Goal: Information Seeking & Learning: Find specific fact

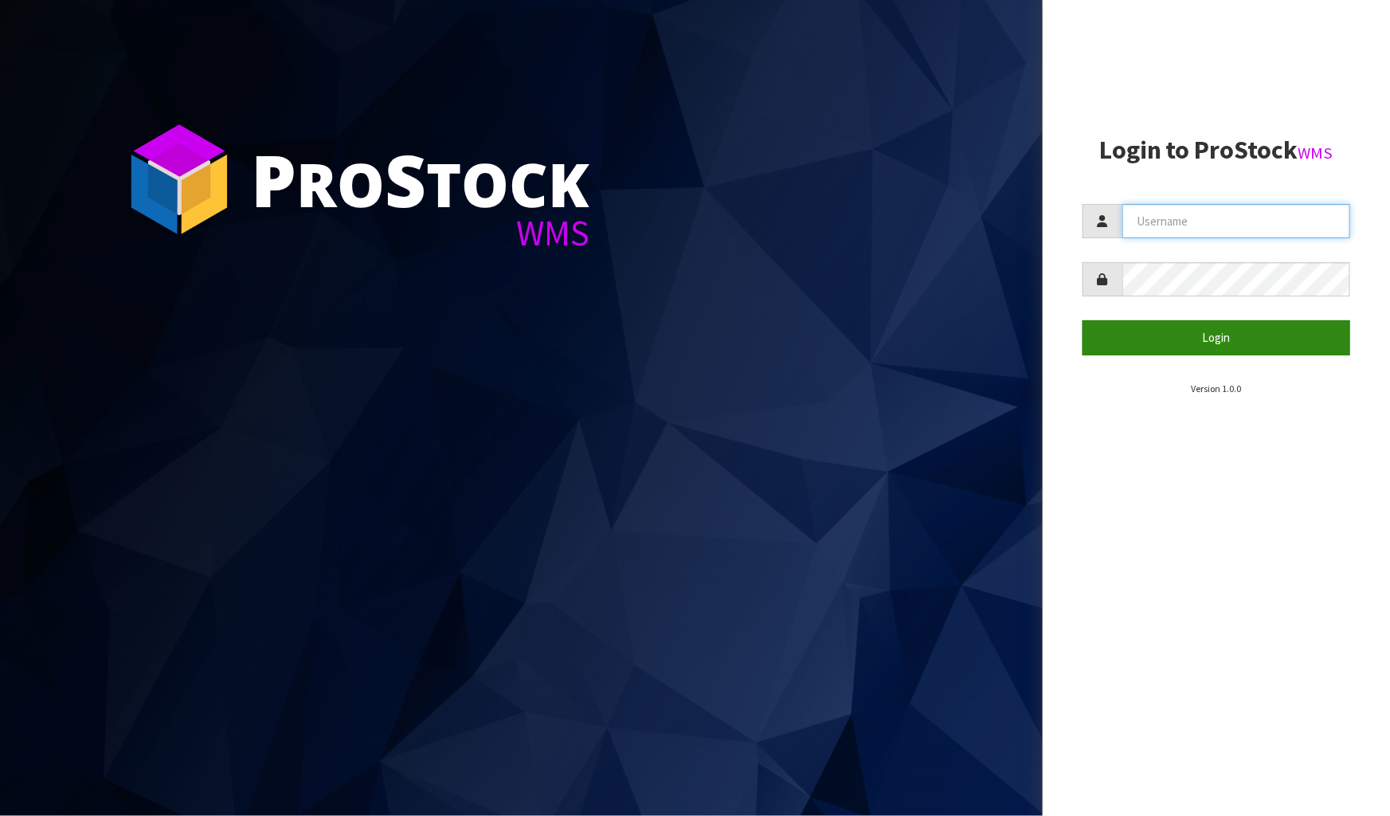
type input "[PERSON_NAME]"
click at [1208, 350] on button "Login" at bounding box center [1217, 337] width 268 height 34
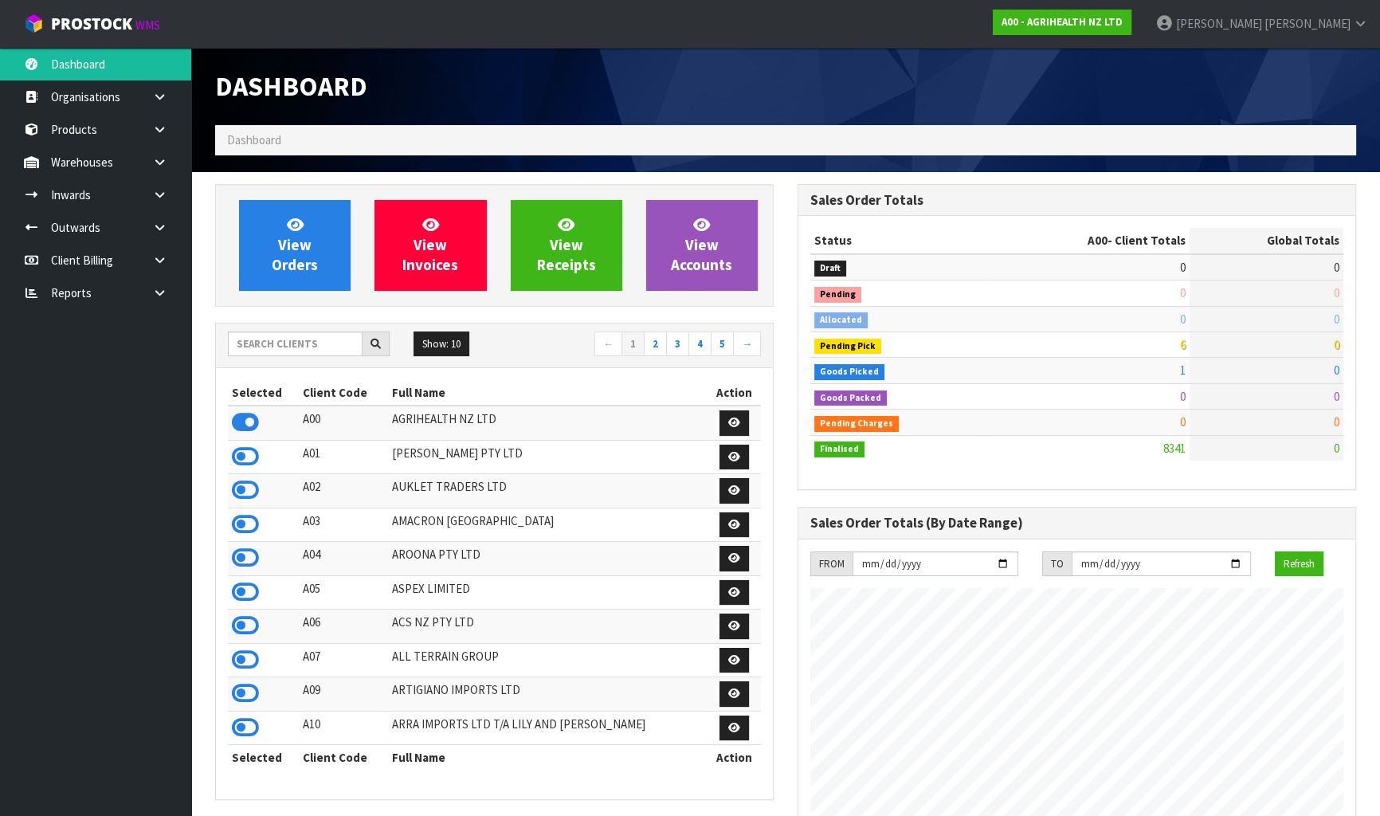
scroll to position [1204, 581]
click at [333, 343] on input "text" at bounding box center [295, 343] width 135 height 25
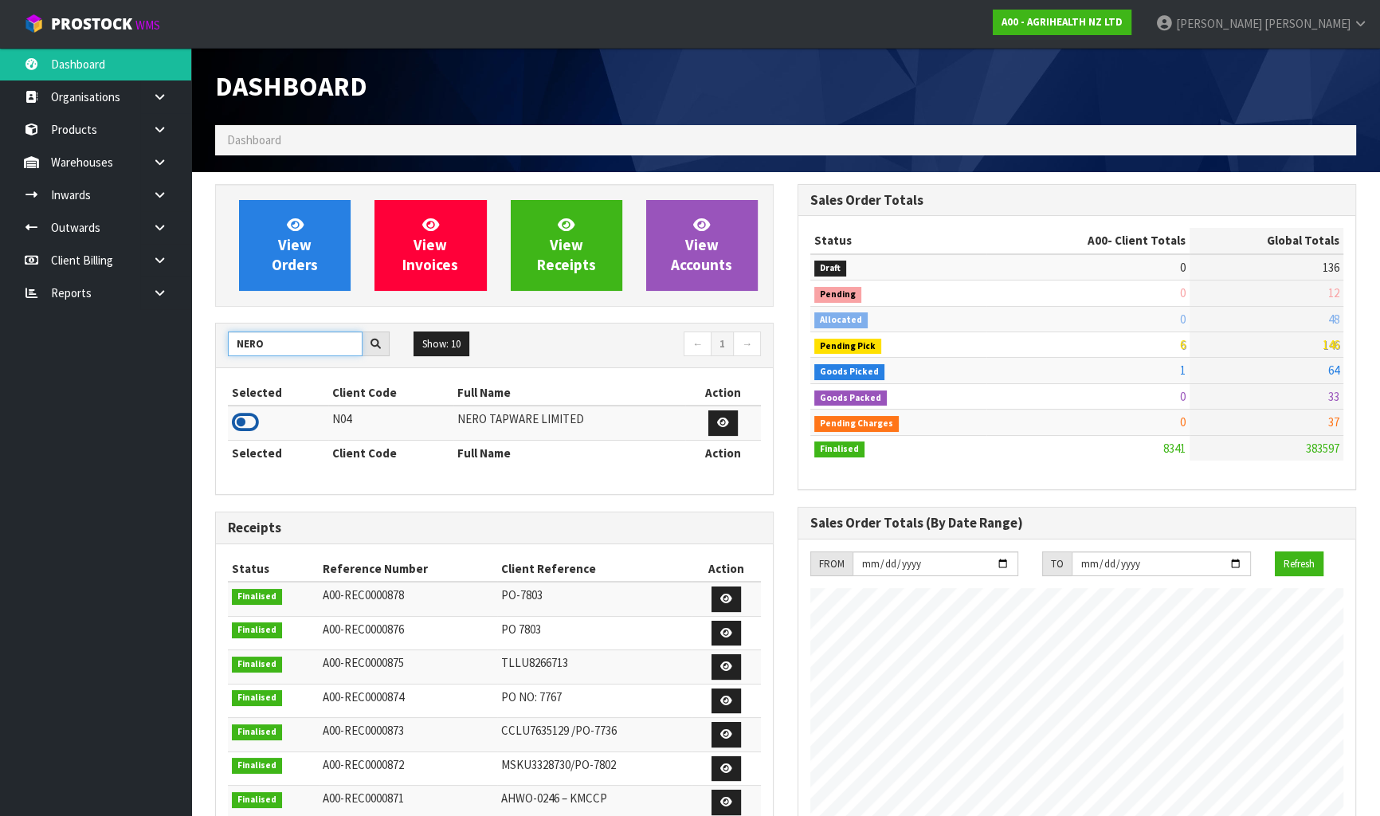
type input "NERO"
click at [248, 417] on icon at bounding box center [245, 422] width 27 height 24
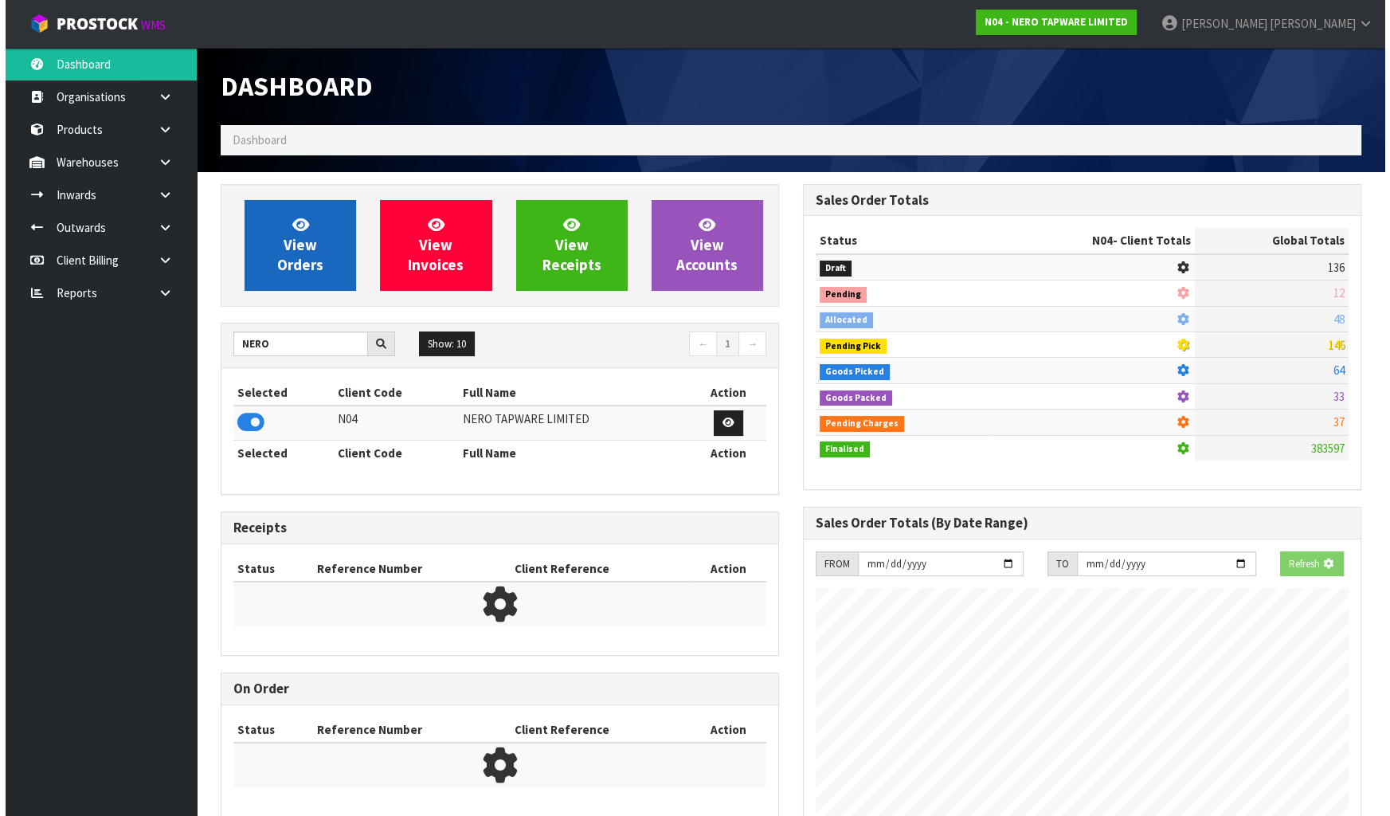
scroll to position [1290, 581]
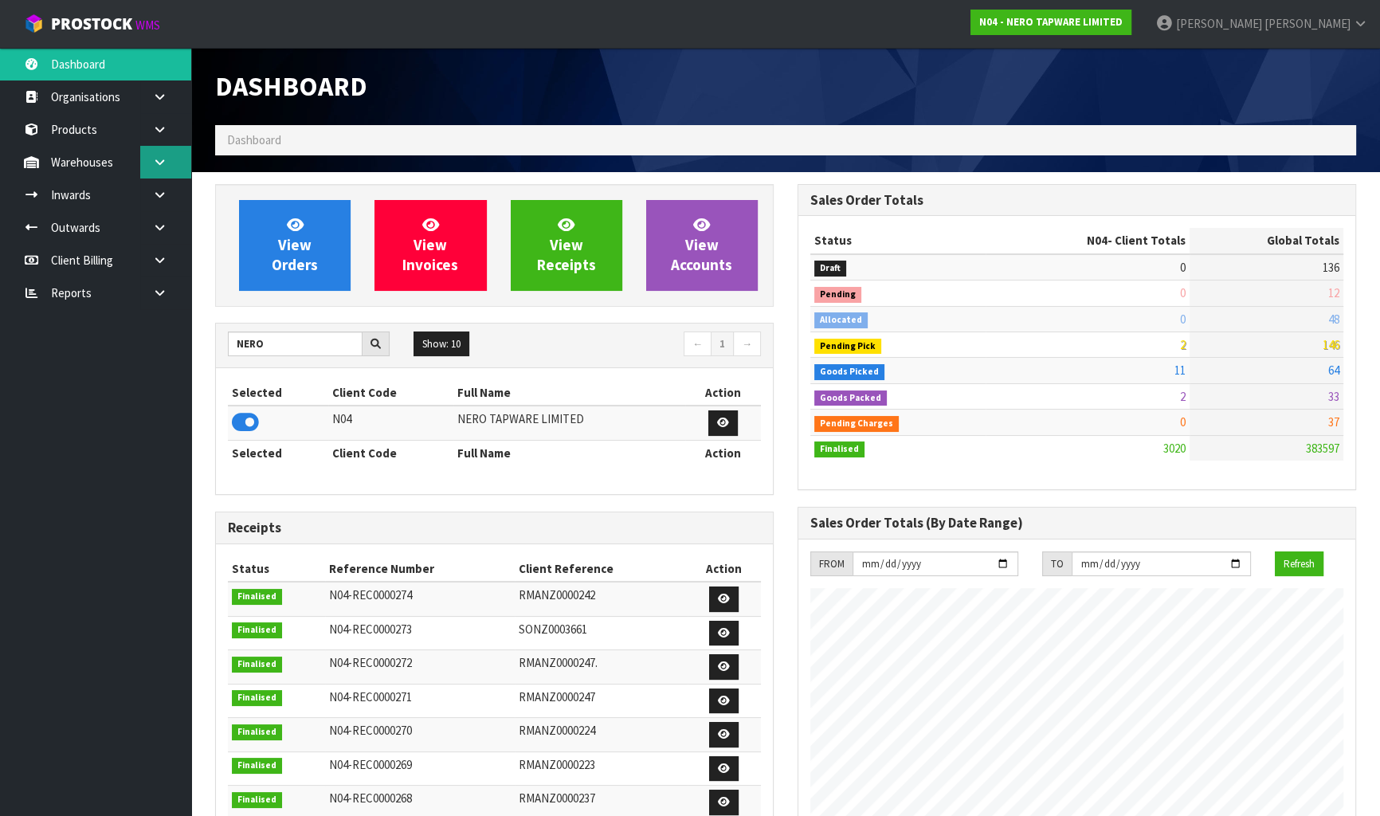
click at [157, 152] on link at bounding box center [165, 162] width 51 height 33
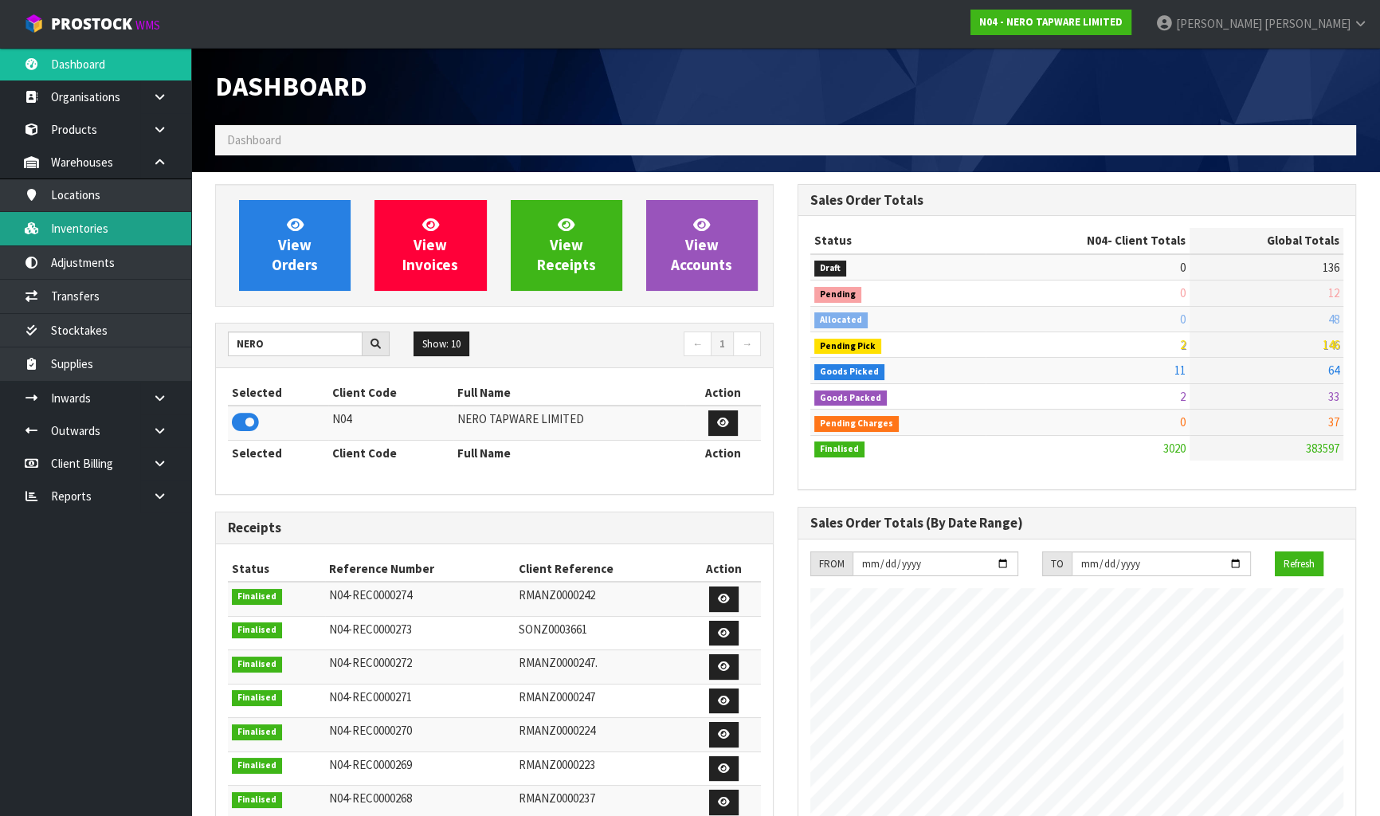
click at [143, 220] on link "Inventories" at bounding box center [95, 228] width 191 height 33
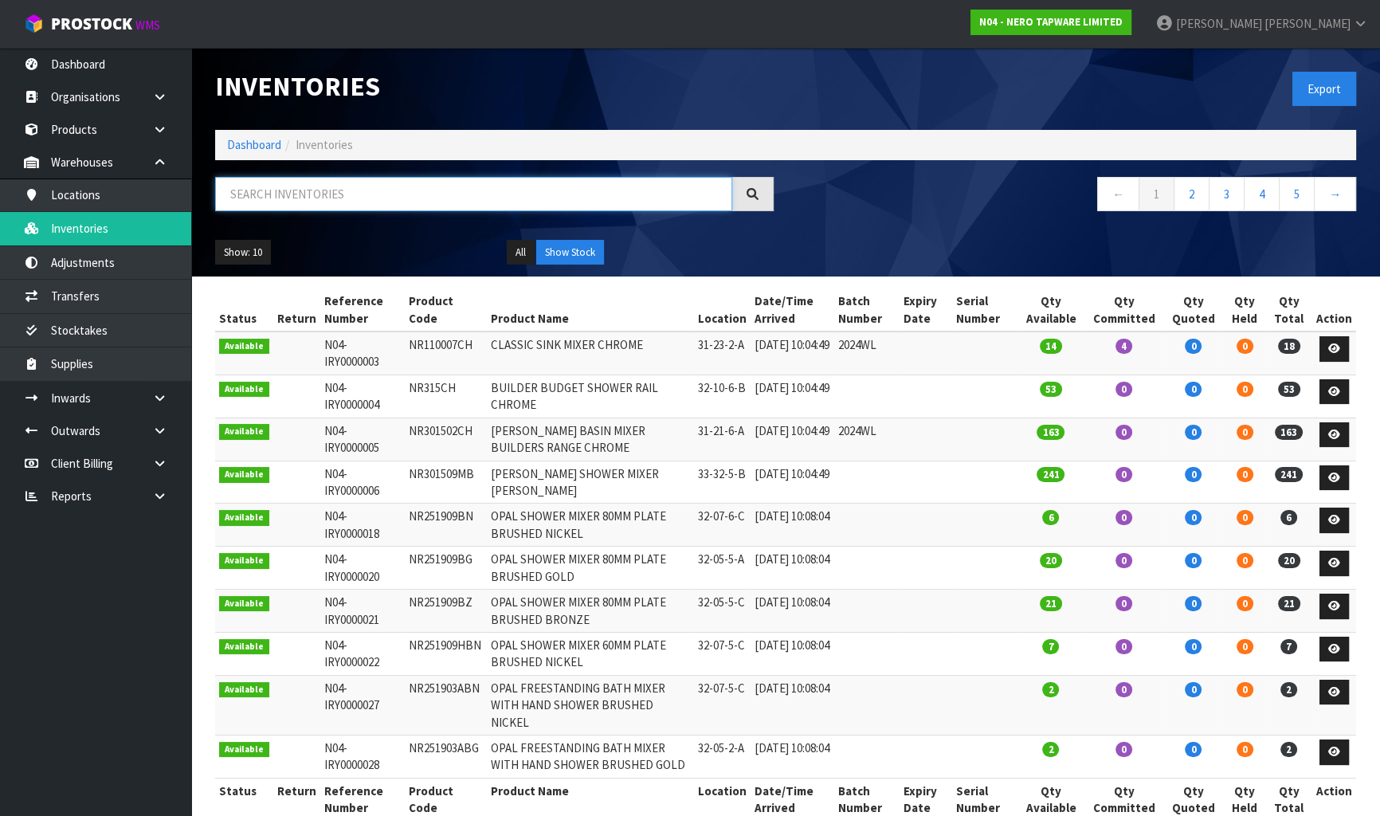
click at [303, 194] on input "text" at bounding box center [473, 194] width 517 height 34
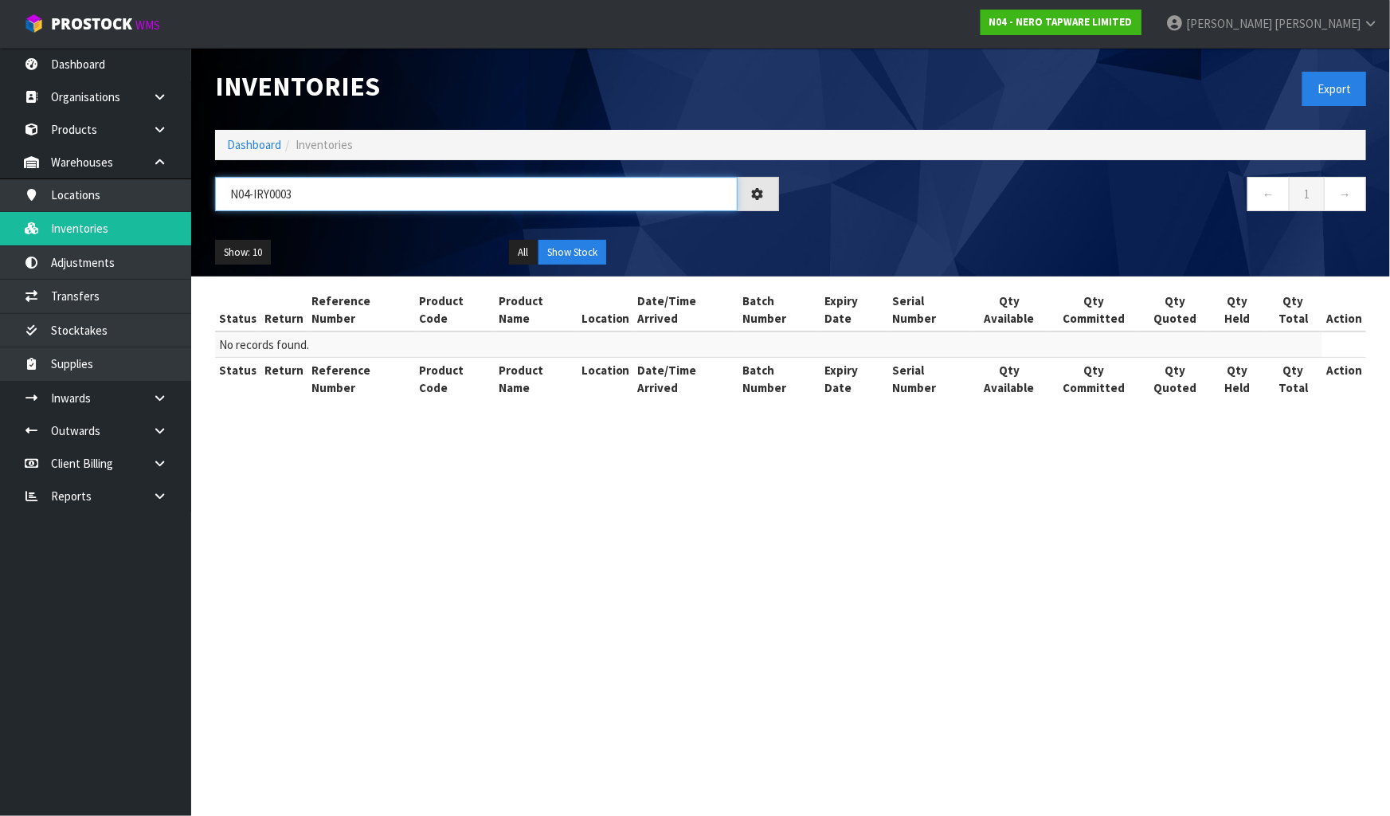
type input "N04-IRY00039"
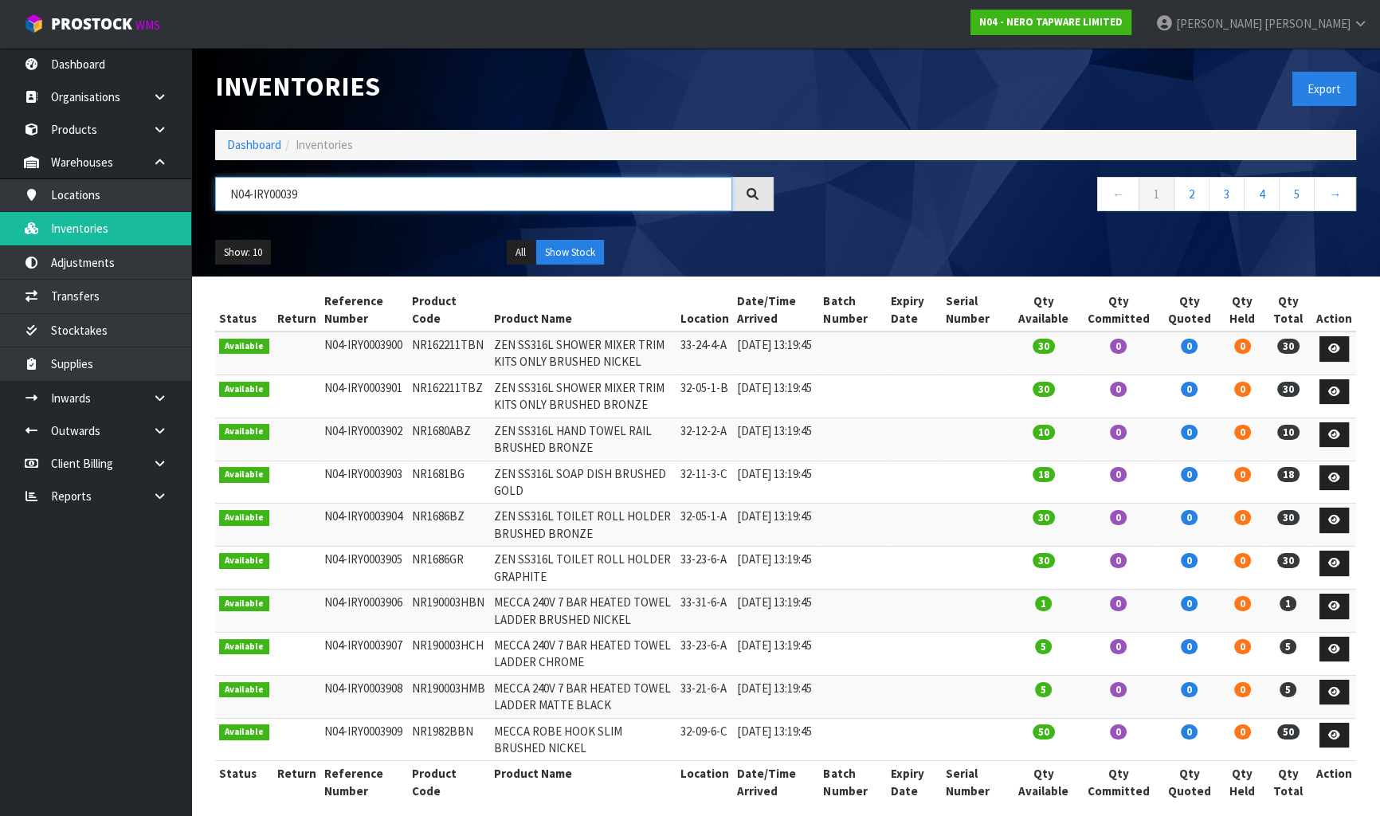
drag, startPoint x: 323, startPoint y: 198, endPoint x: 354, endPoint y: 207, distance: 32.5
click at [224, 215] on div "N04-IRY00039" at bounding box center [494, 200] width 582 height 46
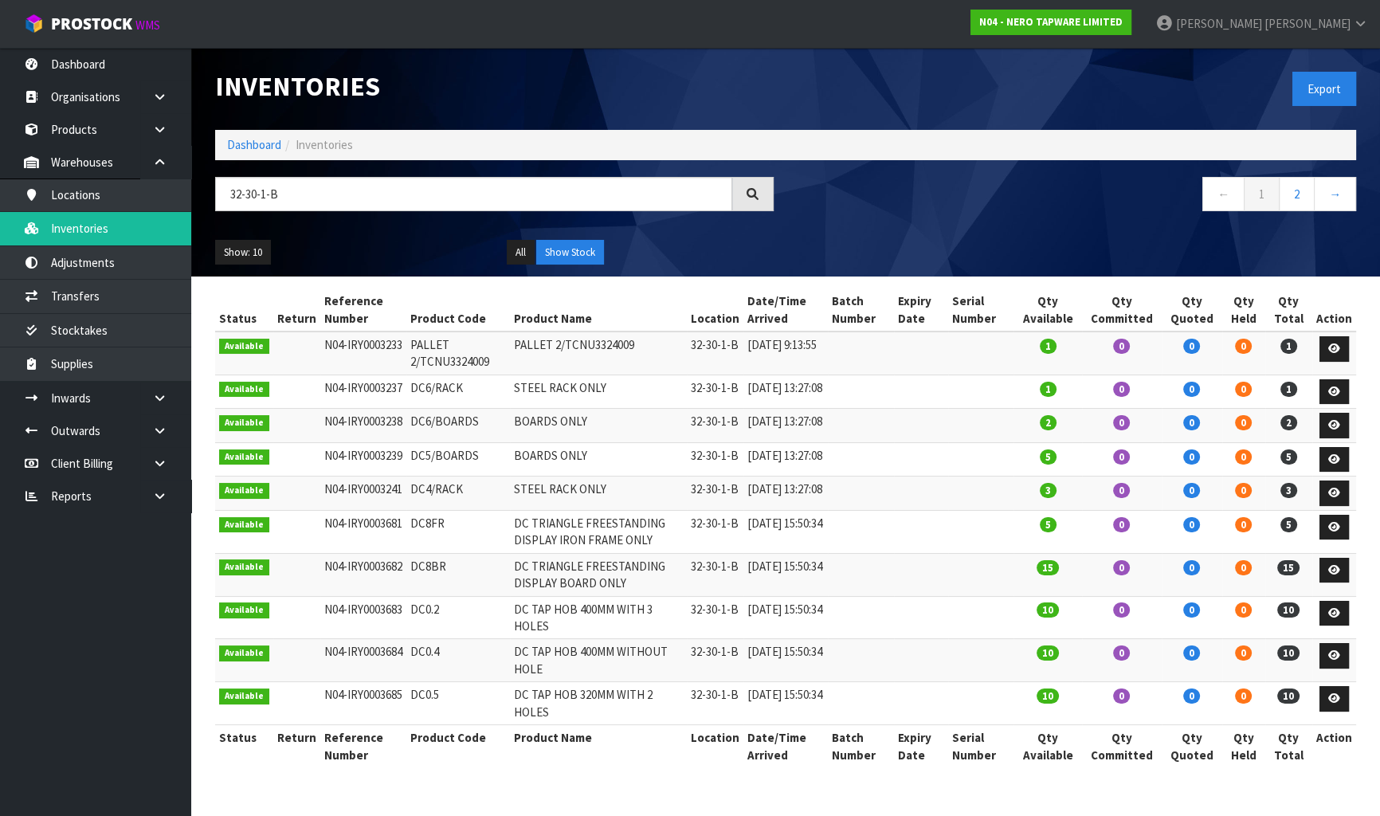
click at [414, 471] on td "DC5/BOARDS" at bounding box center [458, 459] width 104 height 34
copy tr "DC5/BOARDS"
click at [338, 206] on input "32-30-1-B" at bounding box center [473, 194] width 517 height 34
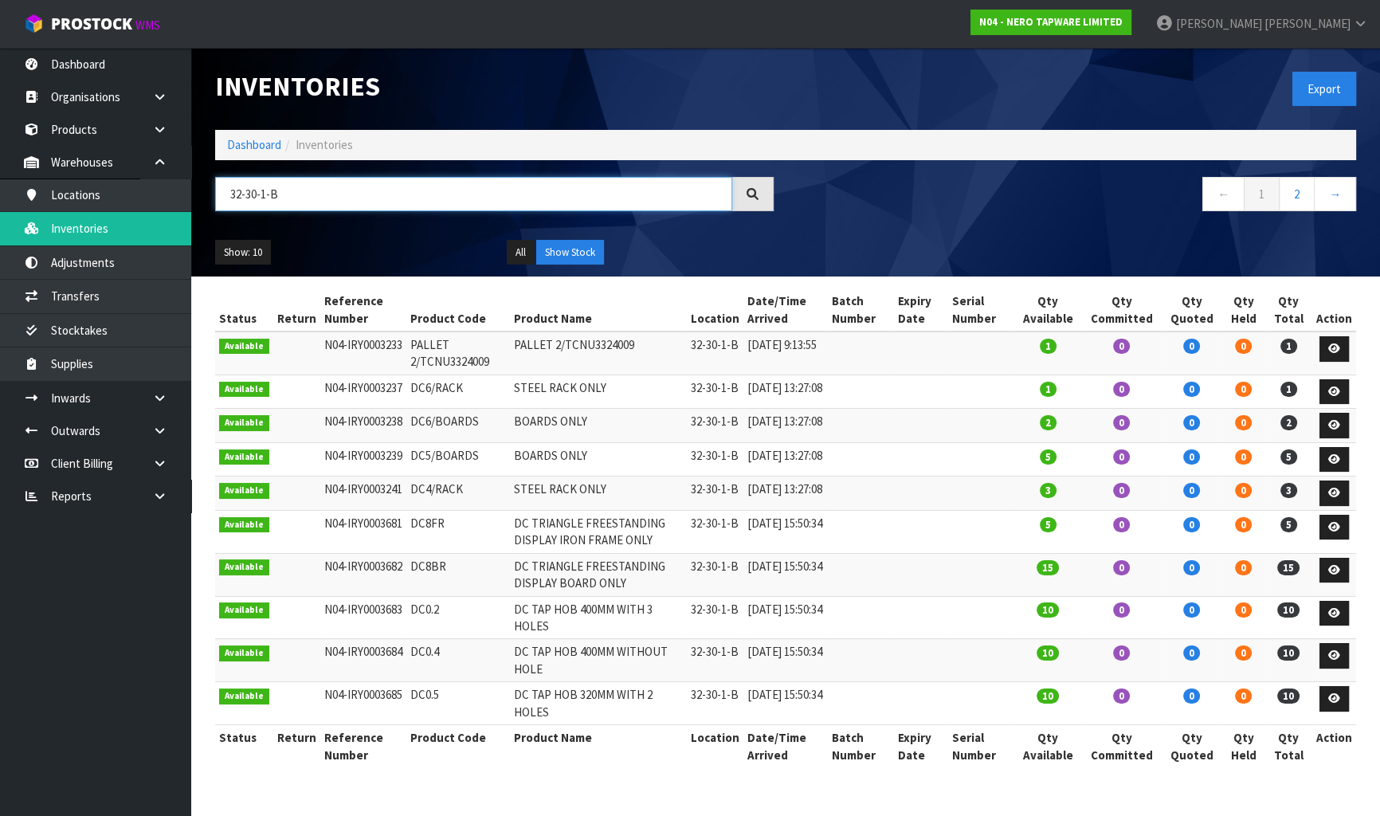
click at [338, 206] on input "32-30-1-B" at bounding box center [473, 194] width 517 height 34
paste input "DC5/BOARDS"
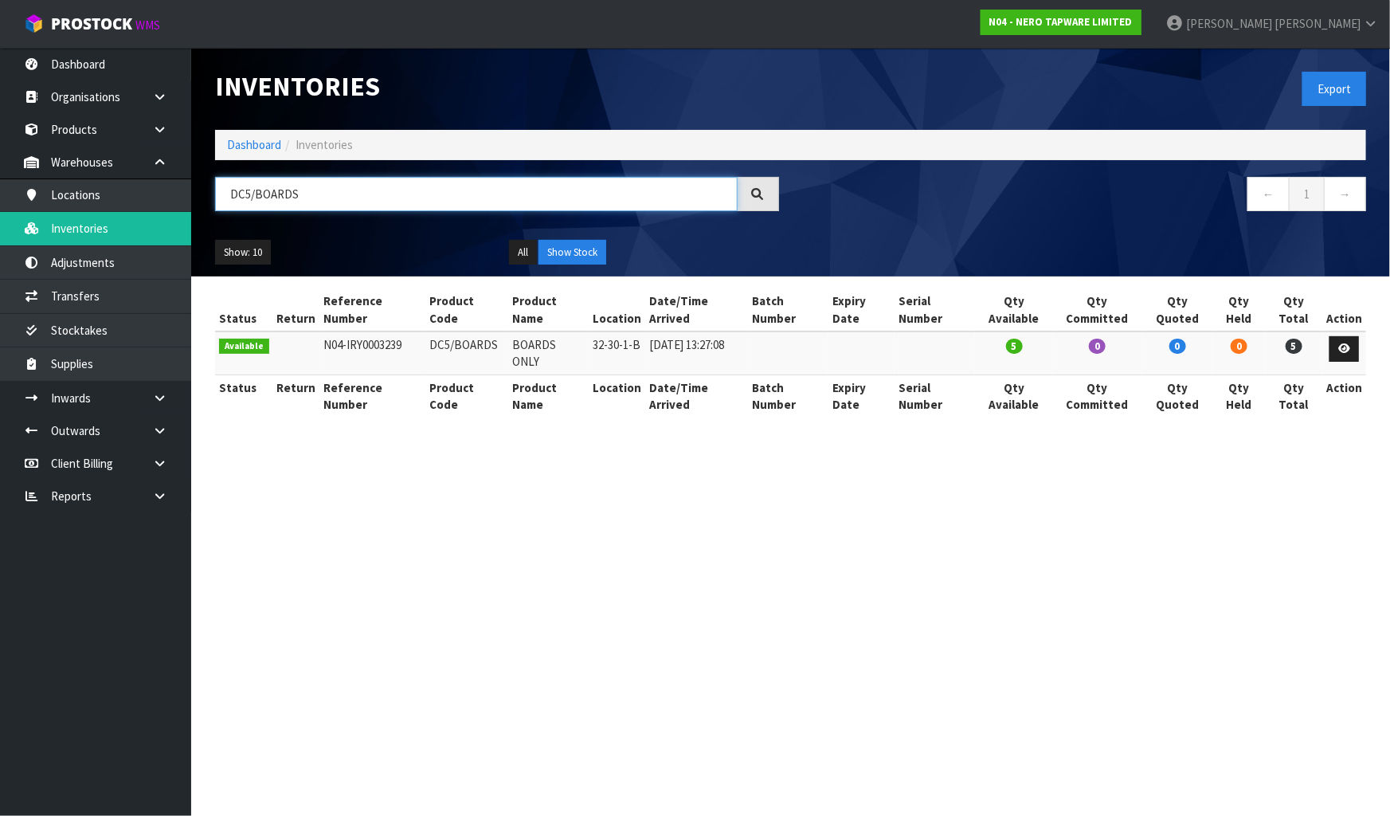
type input "DC5/BOARDS"
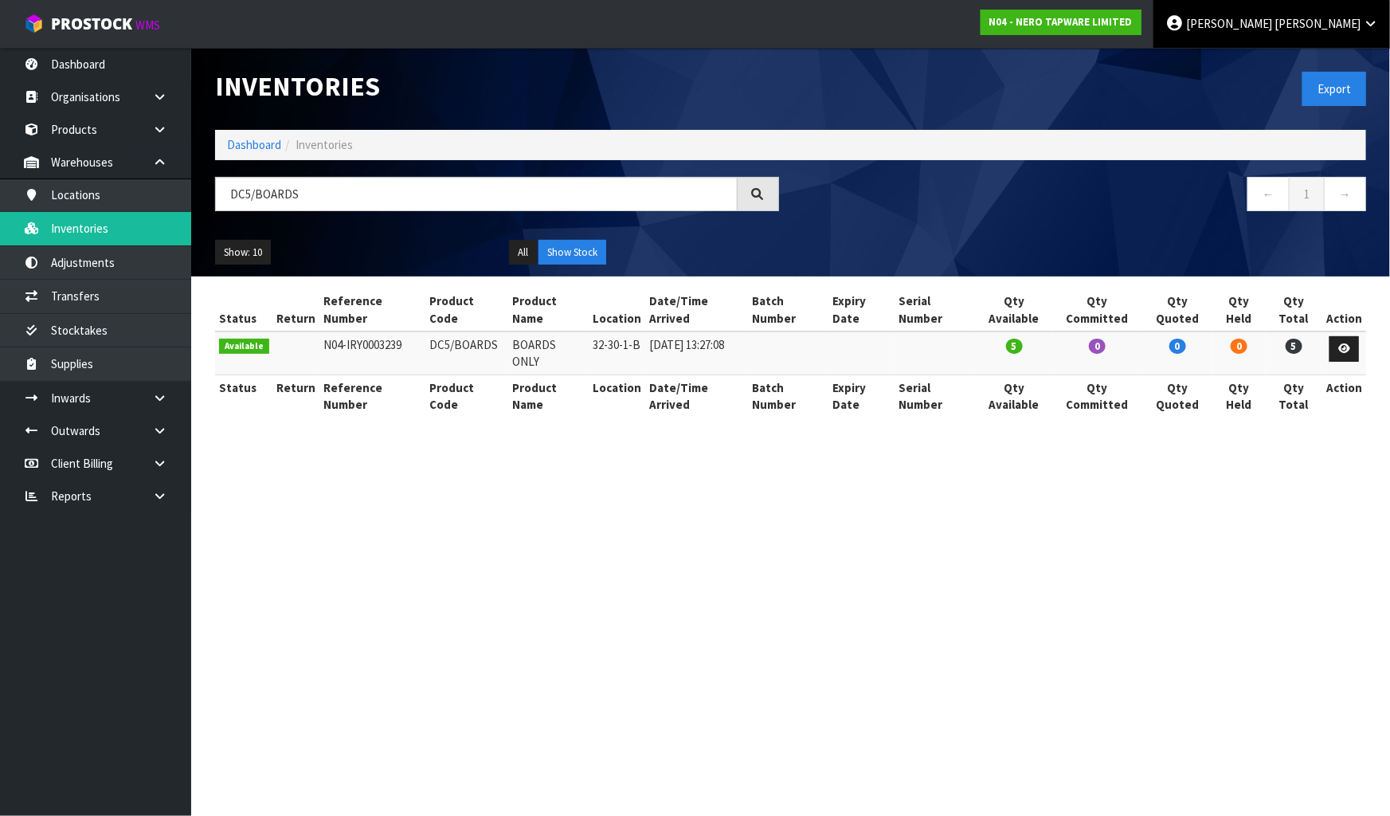
click at [1355, 23] on span "[PERSON_NAME]" at bounding box center [1317, 23] width 86 height 15
click at [1345, 61] on link "Logout" at bounding box center [1326, 64] width 126 height 22
